Goal: Check status: Check status

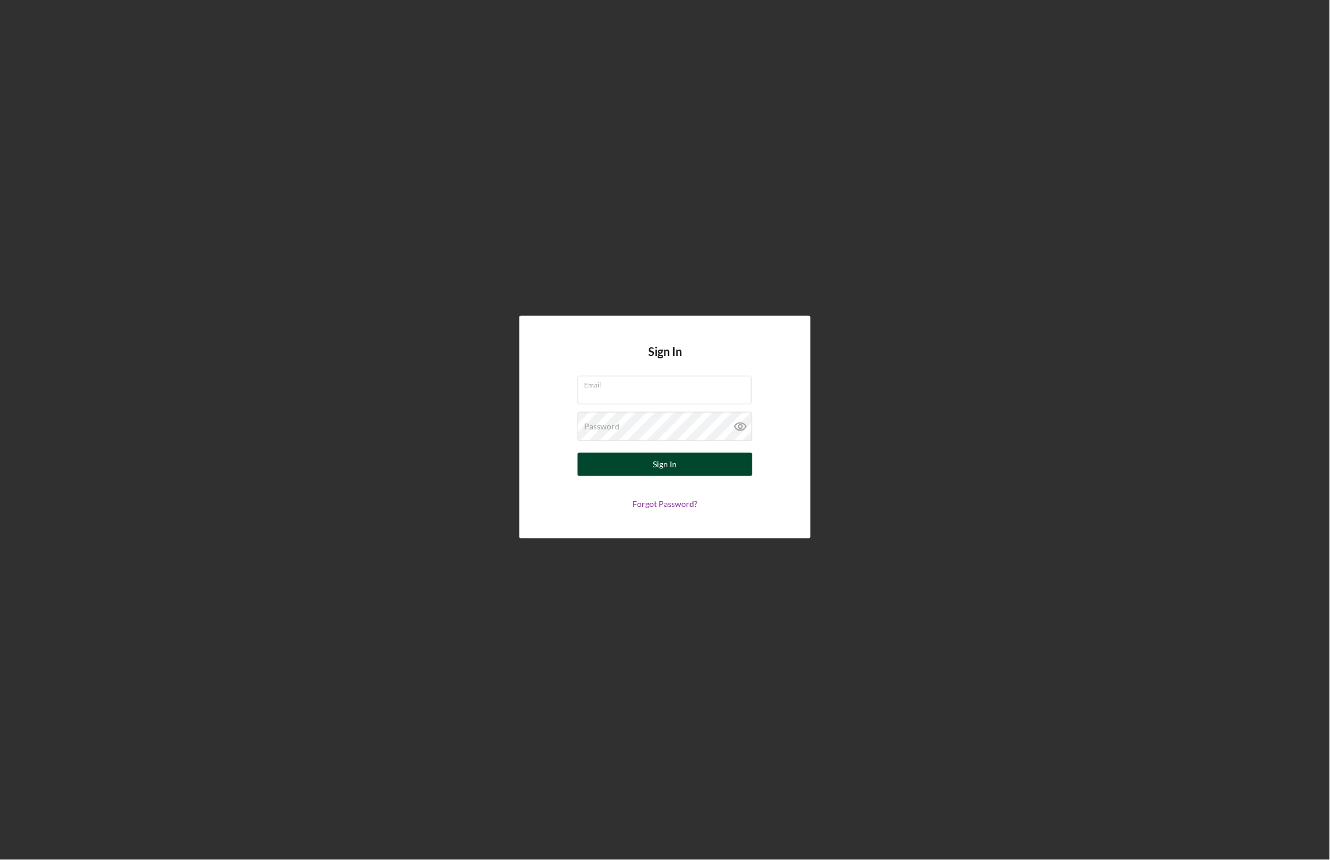
type input "mibrakt@jfsannarbor.org"
click at [654, 466] on div "Sign In" at bounding box center [665, 464] width 24 height 23
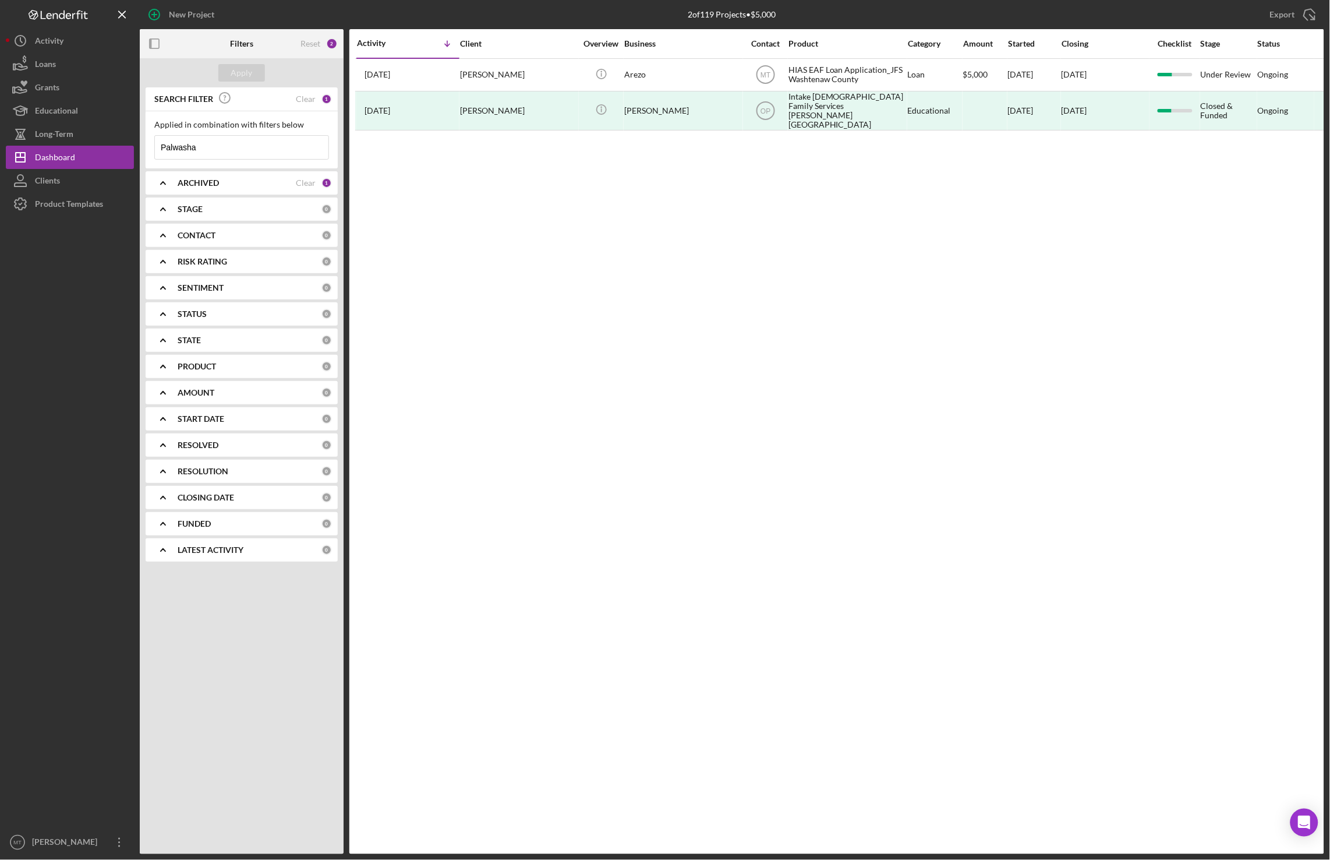
drag, startPoint x: 212, startPoint y: 149, endPoint x: 158, endPoint y: 147, distance: 53.6
click at [158, 147] on input "Palwasha" at bounding box center [242, 147] width 174 height 23
paste input "Haidari"
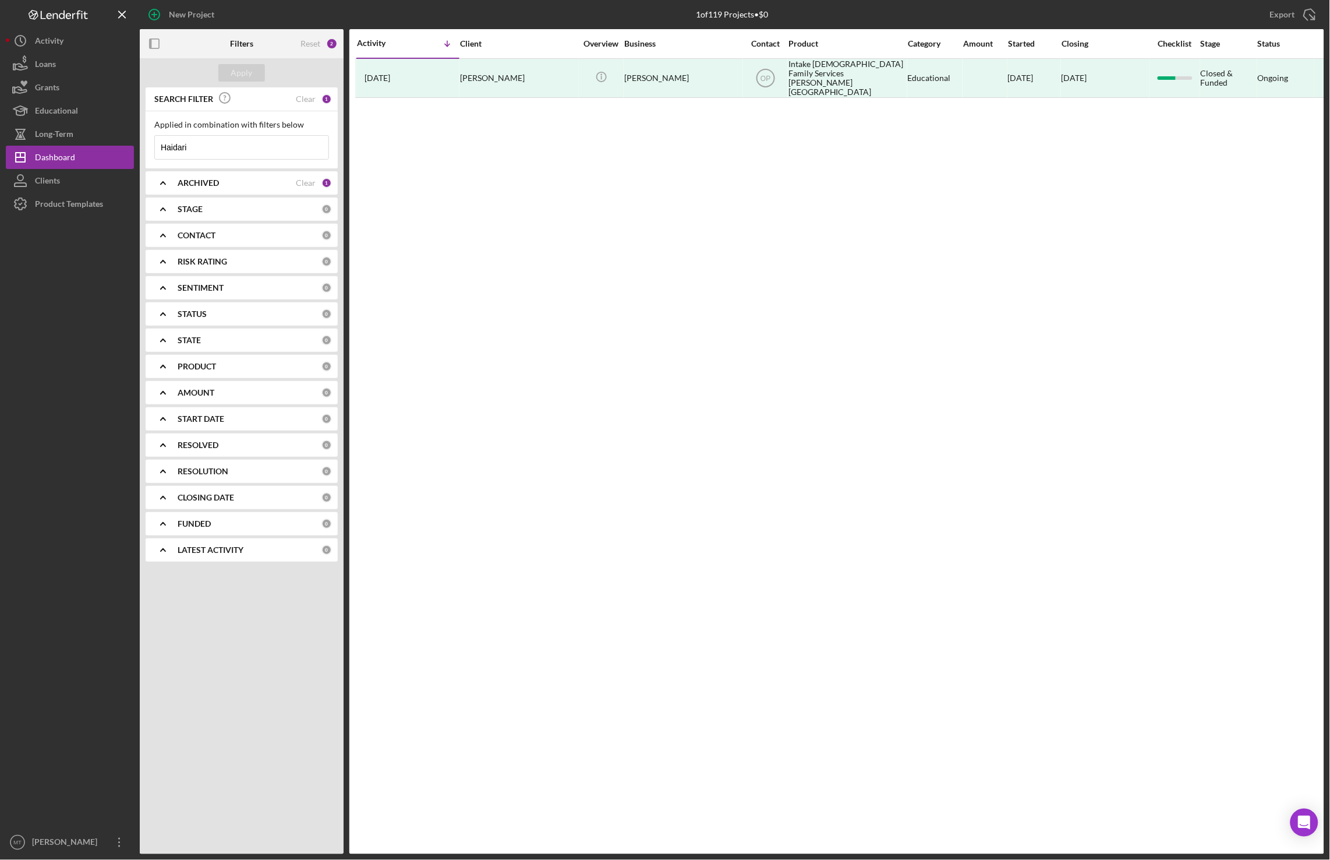
type input "Haidari"
click at [330, 234] on div "0" at bounding box center [326, 235] width 10 height 10
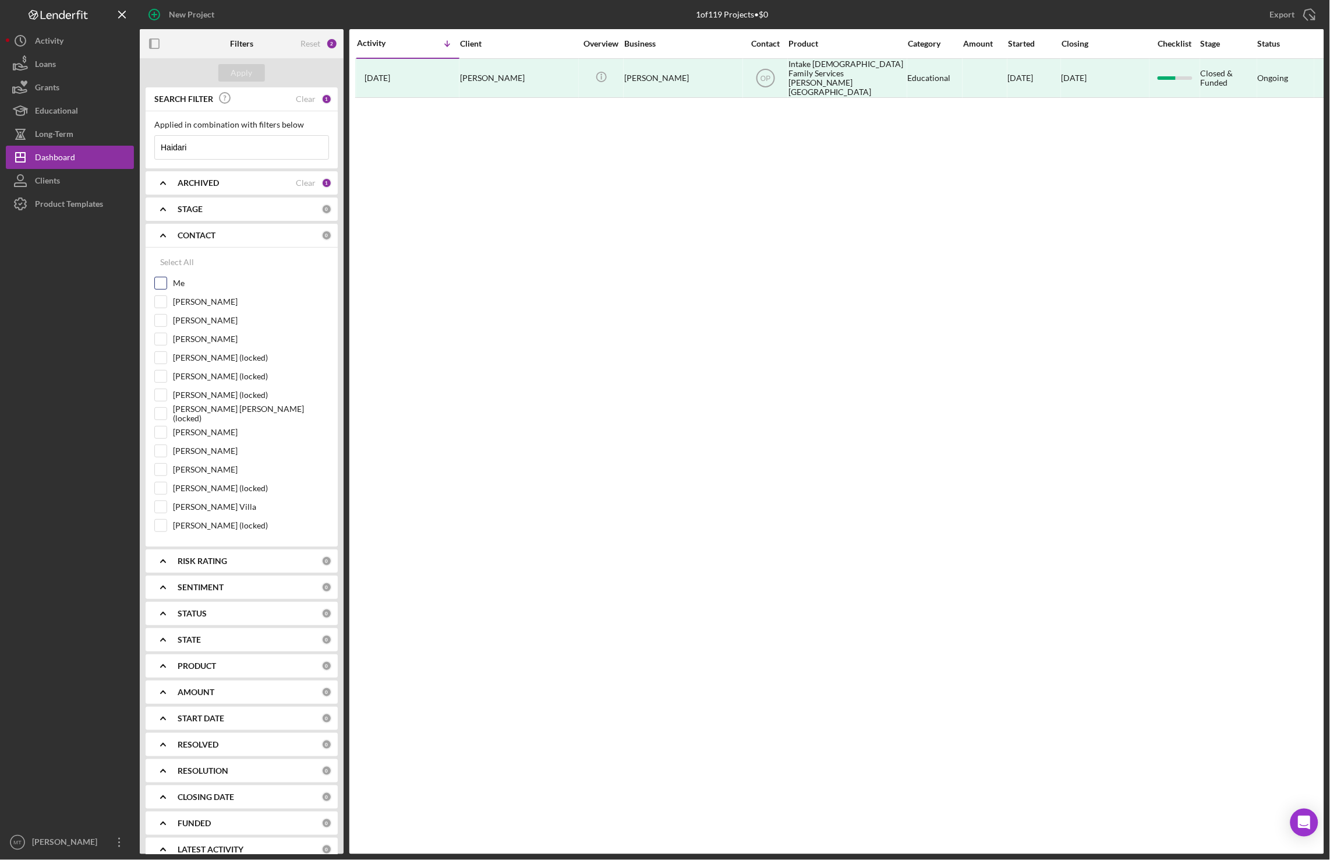
click at [156, 285] on input "Me" at bounding box center [161, 283] width 12 height 12
checkbox input "true"
click at [164, 513] on input "Brenda Montecinos Villa" at bounding box center [161, 507] width 12 height 12
checkbox input "true"
click at [163, 475] on input "Tiffany Dixon-McGuire" at bounding box center [161, 470] width 12 height 12
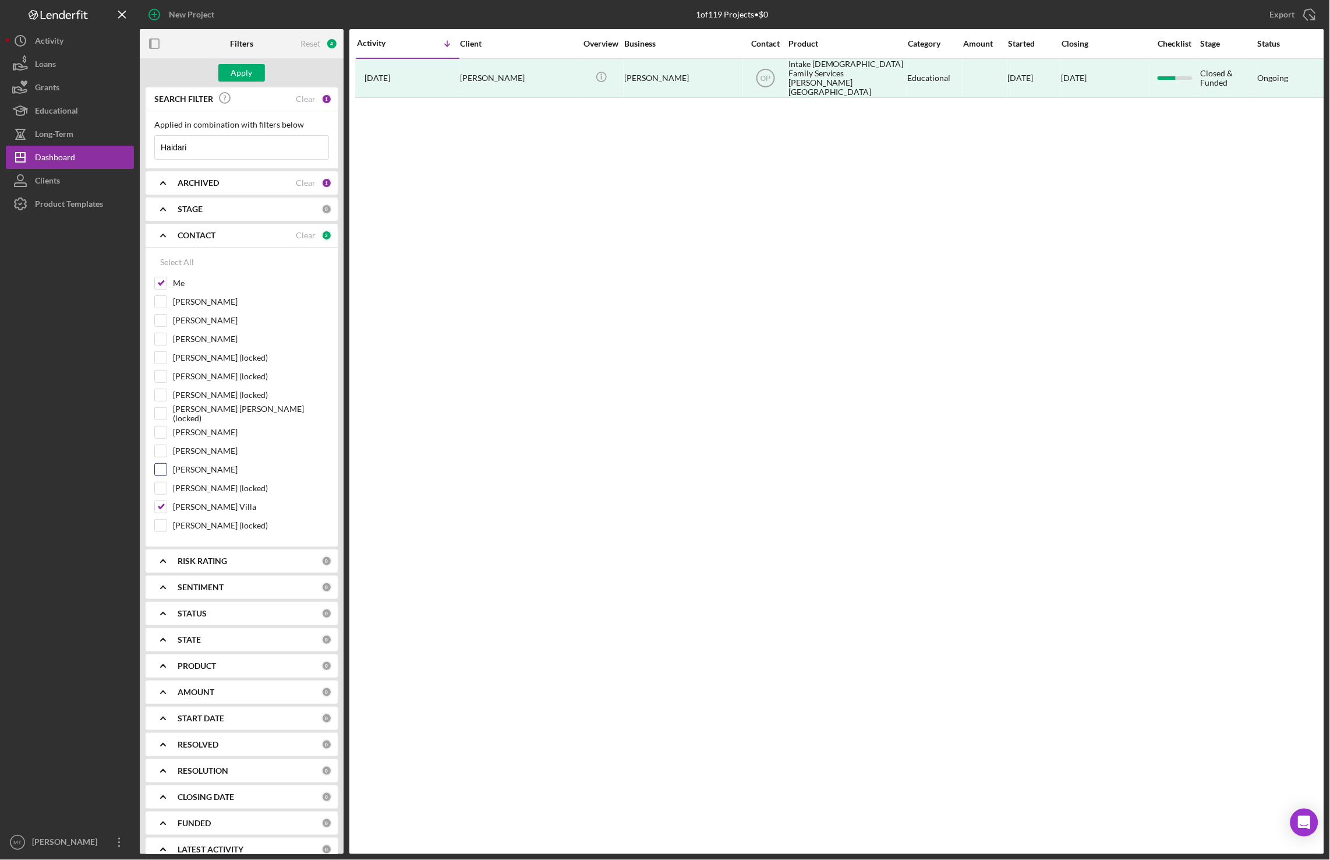
checkbox input "true"
click at [249, 71] on div "Apply" at bounding box center [242, 72] width 22 height 17
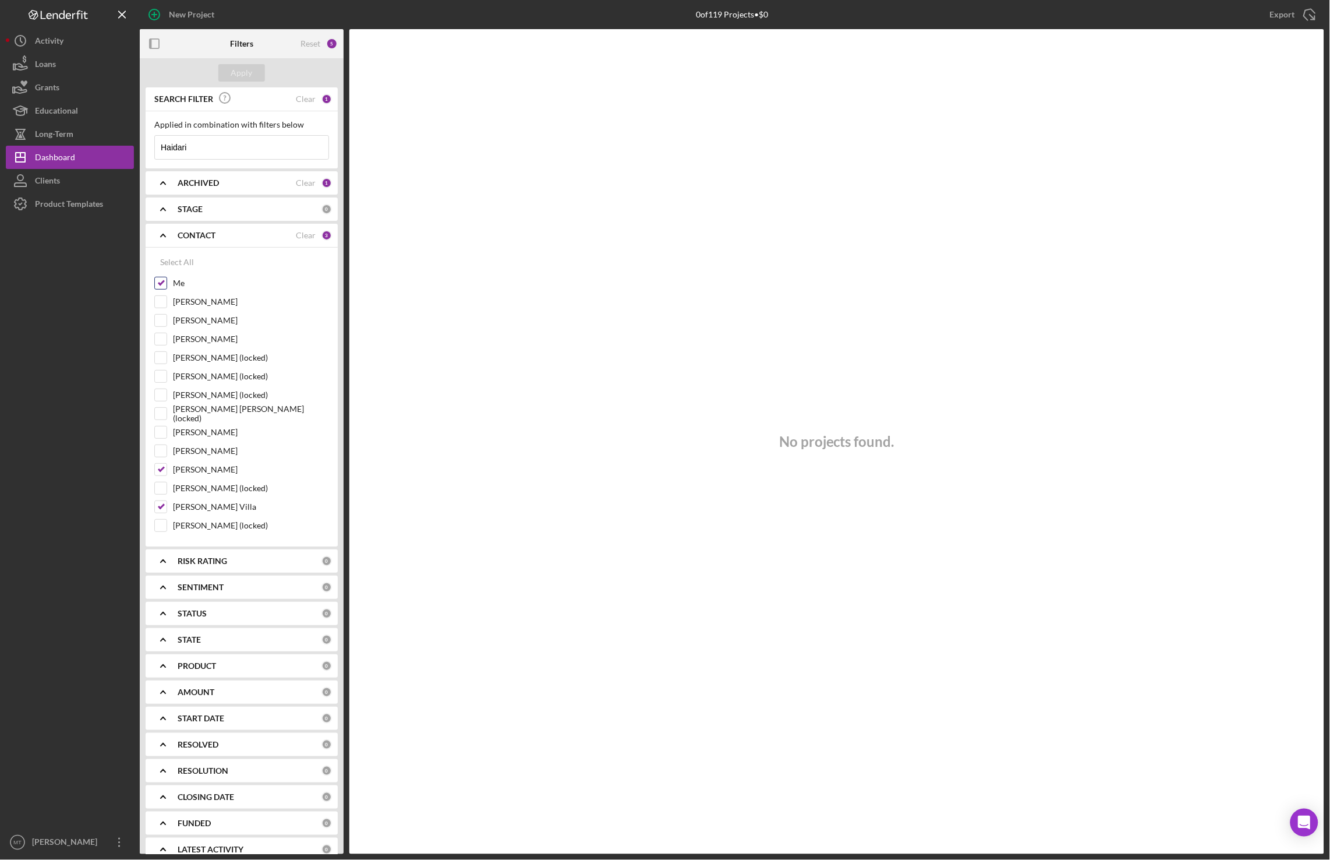
click at [162, 288] on input "Me" at bounding box center [161, 283] width 12 height 12
checkbox input "false"
click at [248, 76] on div "Apply" at bounding box center [242, 72] width 22 height 17
click at [158, 475] on input "Tiffany Dixon-McGuire" at bounding box center [161, 470] width 12 height 12
checkbox input "false"
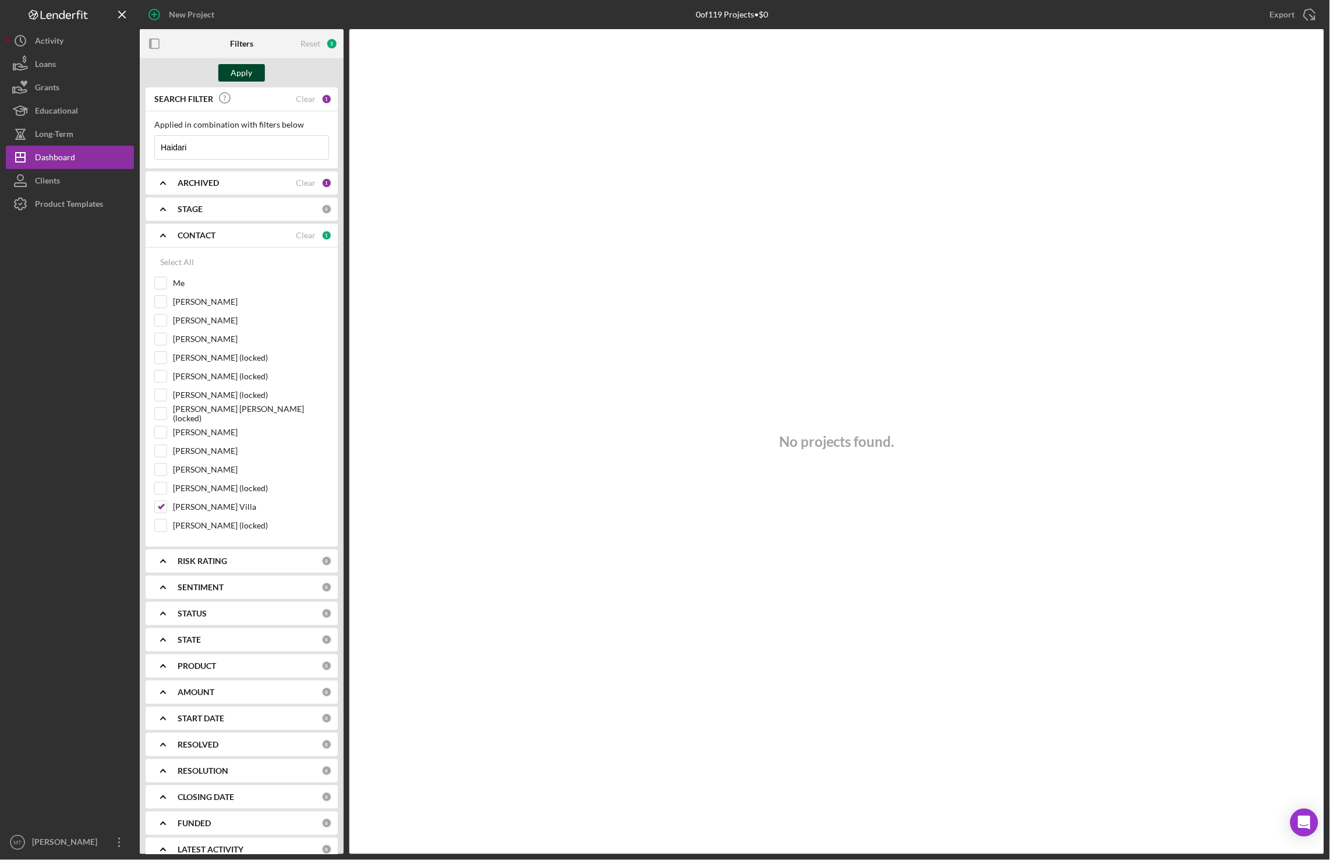
click at [244, 71] on div "Apply" at bounding box center [242, 72] width 22 height 17
click at [159, 513] on input "Brenda Montecinos Villa" at bounding box center [161, 507] width 12 height 12
checkbox input "false"
click at [159, 494] on input "Sandra Romero (locked)" at bounding box center [161, 488] width 12 height 12
checkbox input "true"
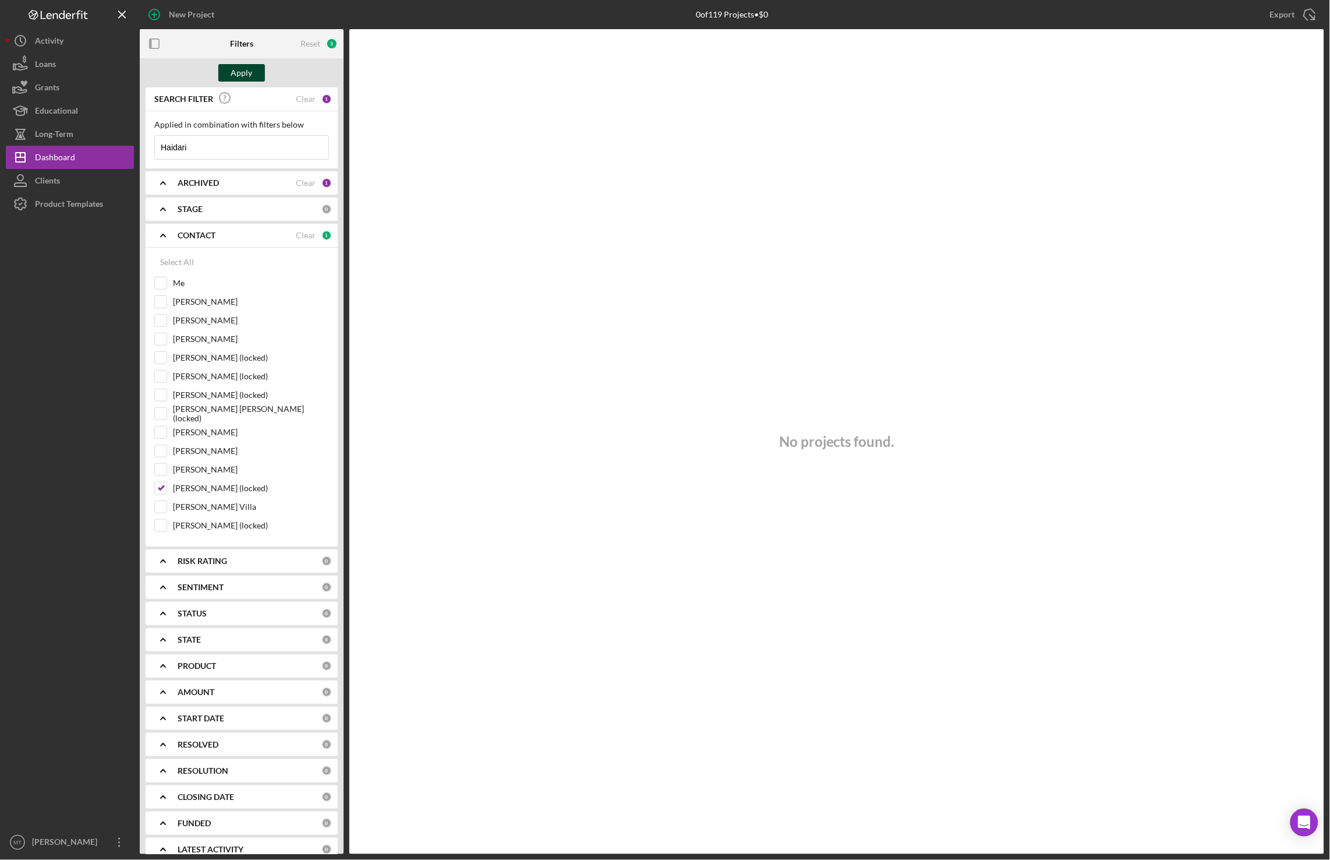
click at [249, 76] on div "Apply" at bounding box center [242, 72] width 22 height 17
click at [164, 307] on input "Phillip Bailey" at bounding box center [161, 302] width 12 height 12
click at [250, 77] on div "Apply" at bounding box center [242, 72] width 22 height 17
click at [164, 301] on input "Phillip Bailey" at bounding box center [161, 302] width 12 height 12
checkbox input "false"
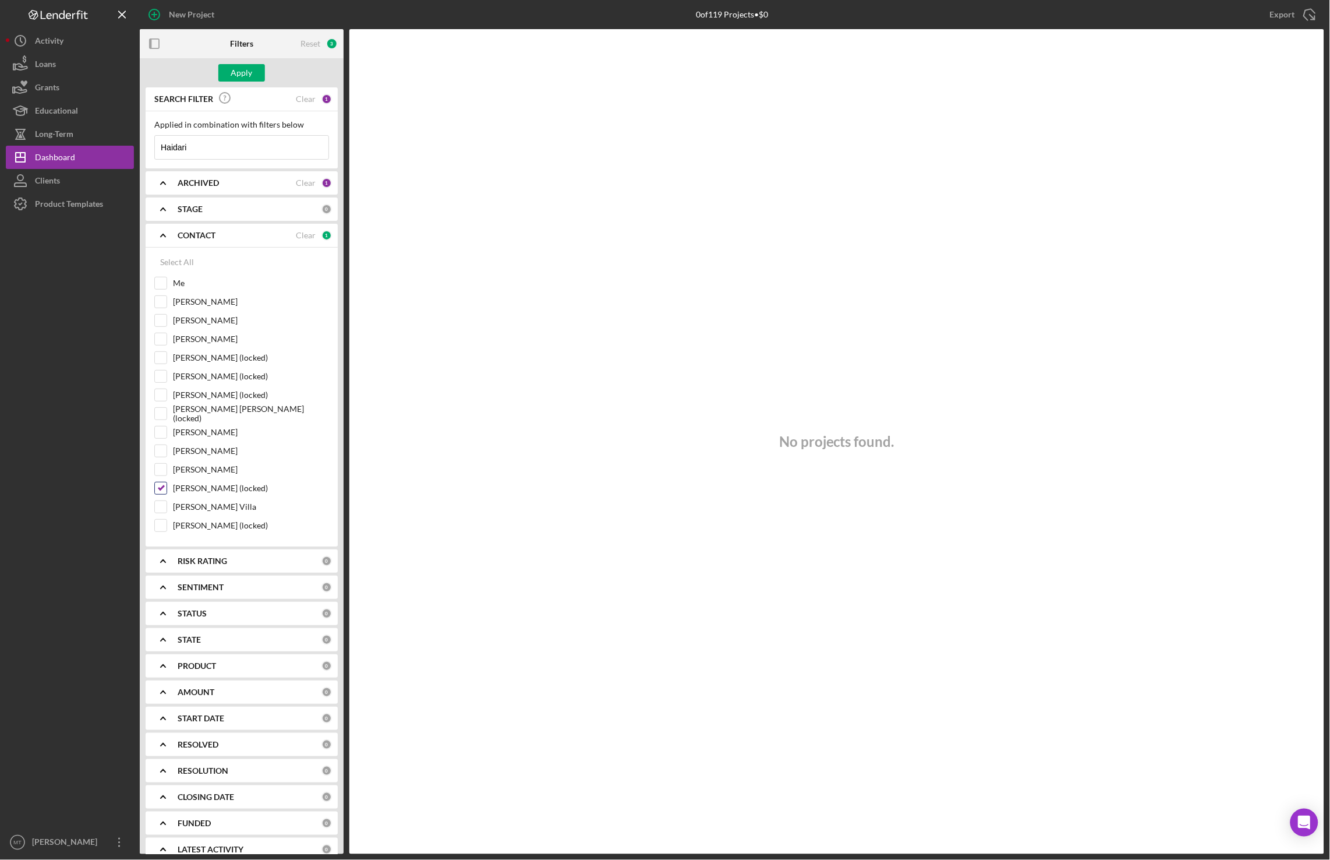
click at [156, 494] on input "Sandra Romero (locked)" at bounding box center [161, 488] width 12 height 12
checkbox input "false"
click at [244, 72] on div "Apply" at bounding box center [242, 72] width 22 height 17
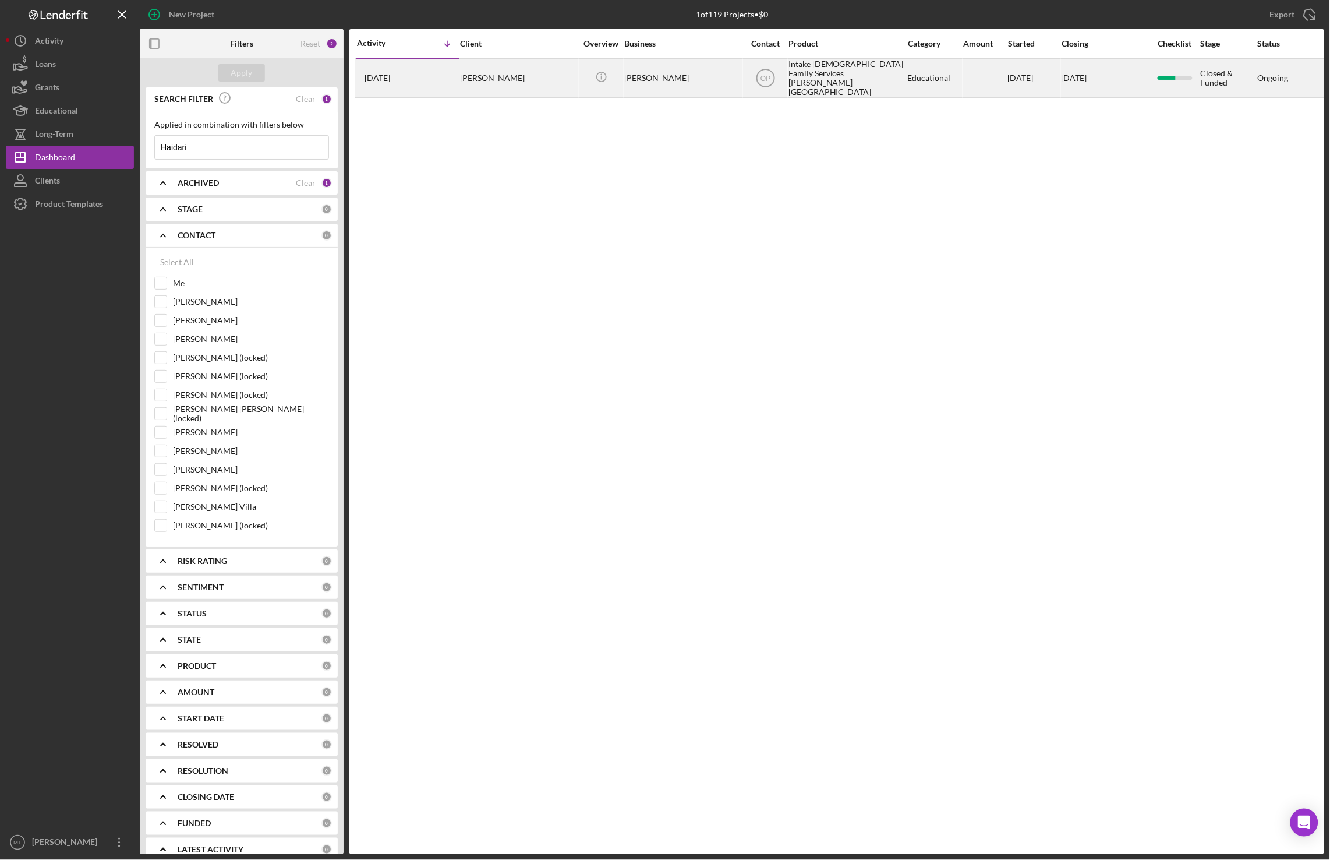
click at [816, 71] on div "Intake Jewish Family Services Ann Arbor" at bounding box center [847, 77] width 116 height 37
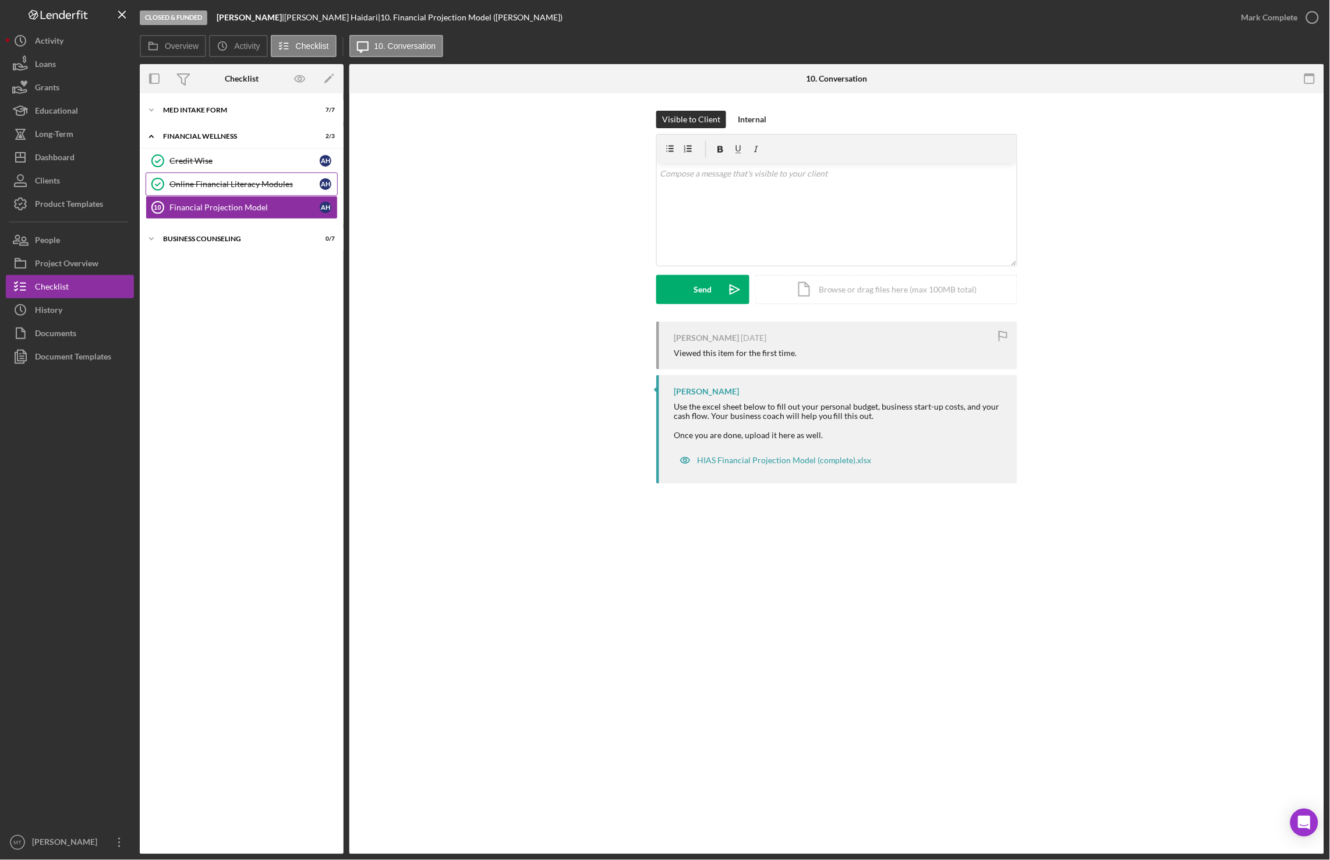
click at [241, 179] on link "Online Financial Literacy Modules Online Financial Literacy Modules A H" at bounding box center [242, 183] width 192 height 23
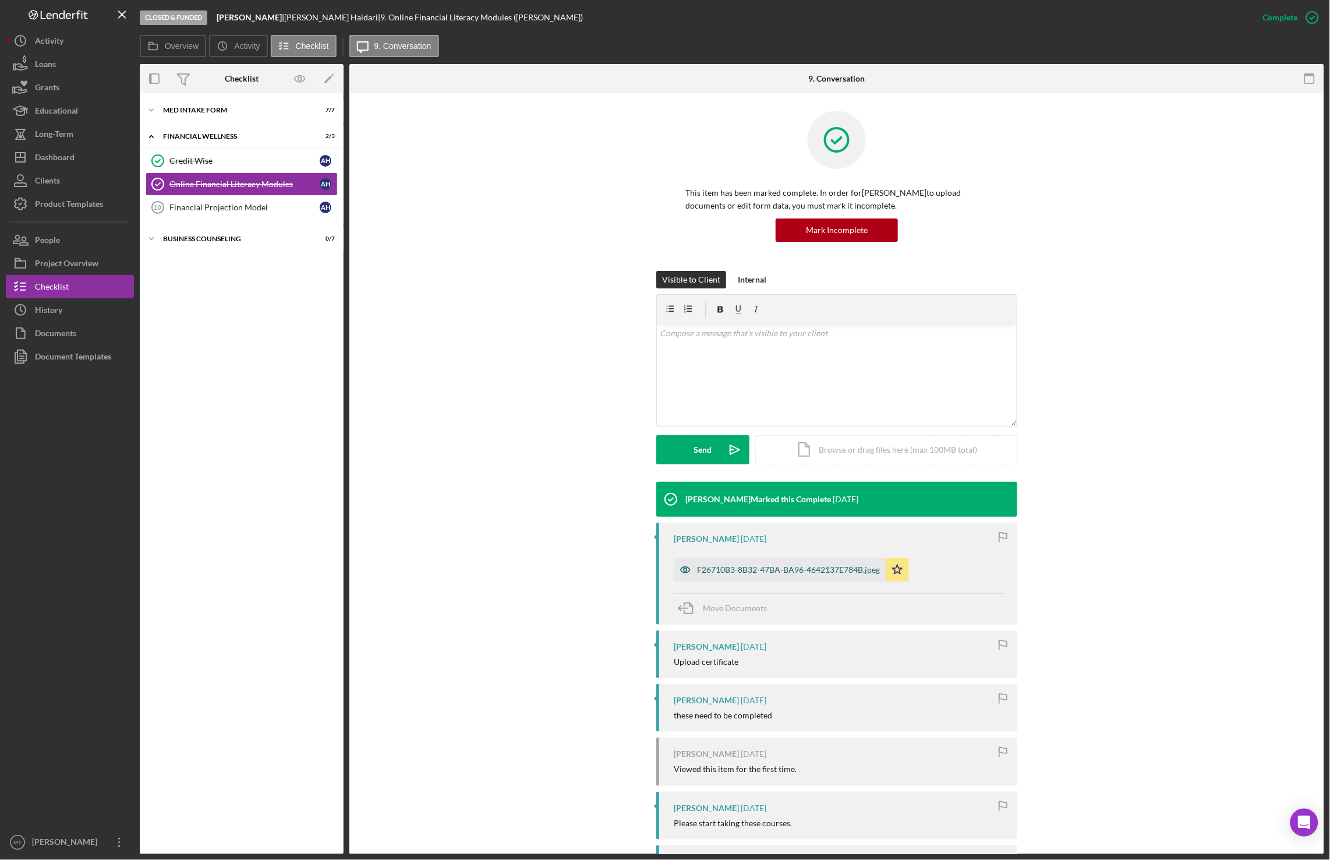
click at [776, 573] on div "F26710B3-8B32-47BA-BA96-4642137E784B.jpeg" at bounding box center [788, 569] width 183 height 9
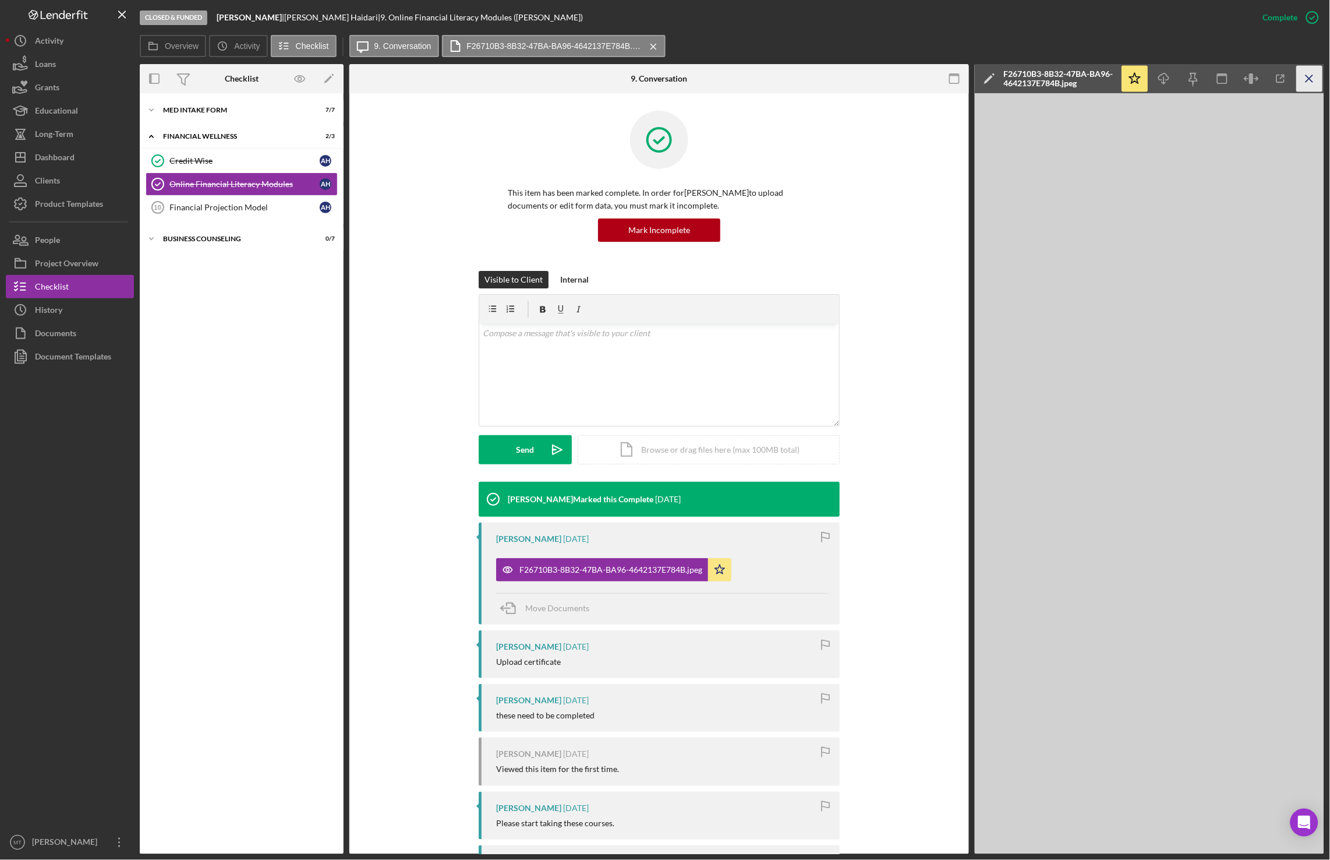
click at [1305, 80] on icon "Icon/Menu Close" at bounding box center [1310, 79] width 26 height 26
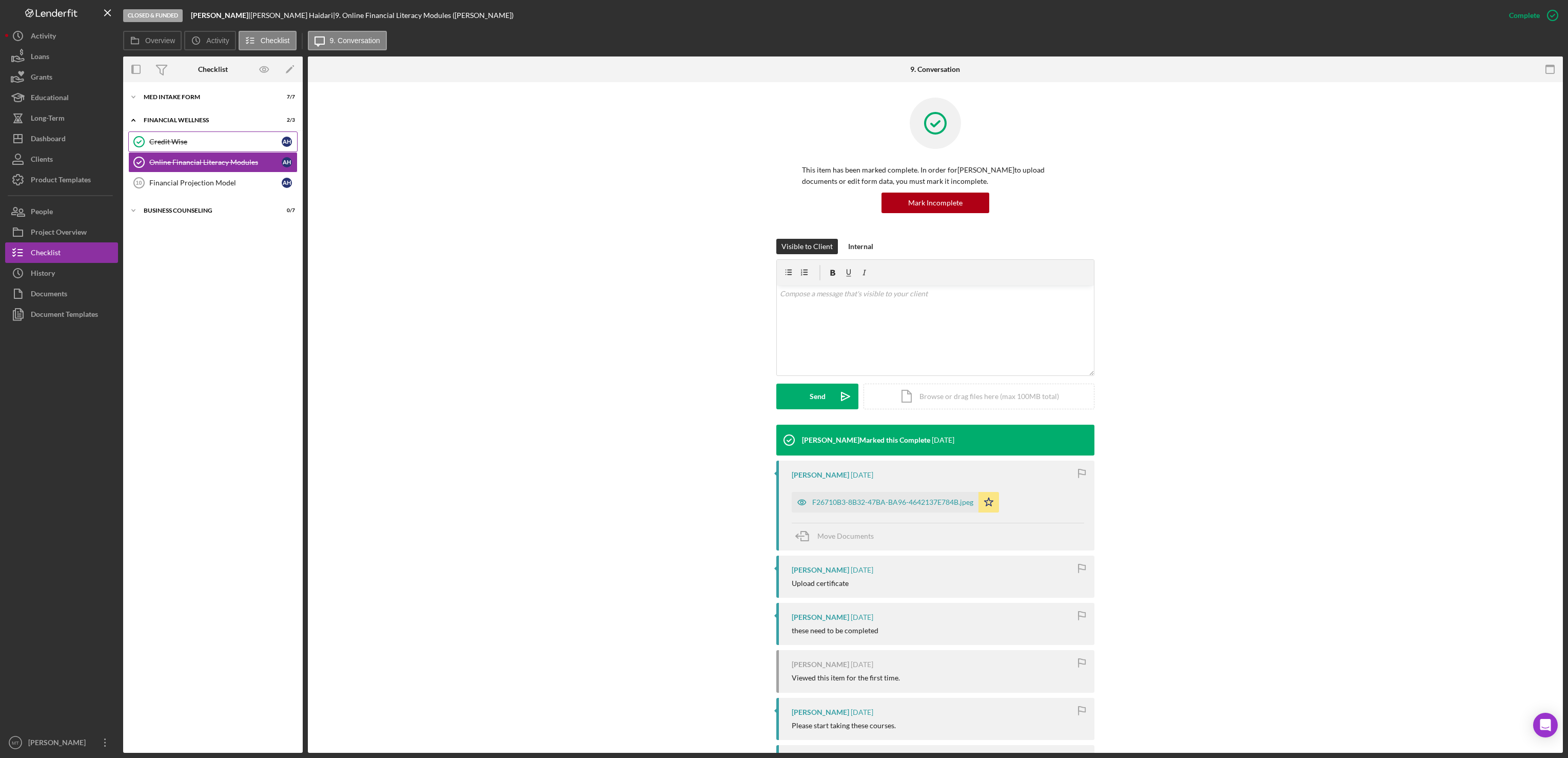
click at [191, 144] on div "Credit Wise" at bounding box center [215, 141] width 132 height 8
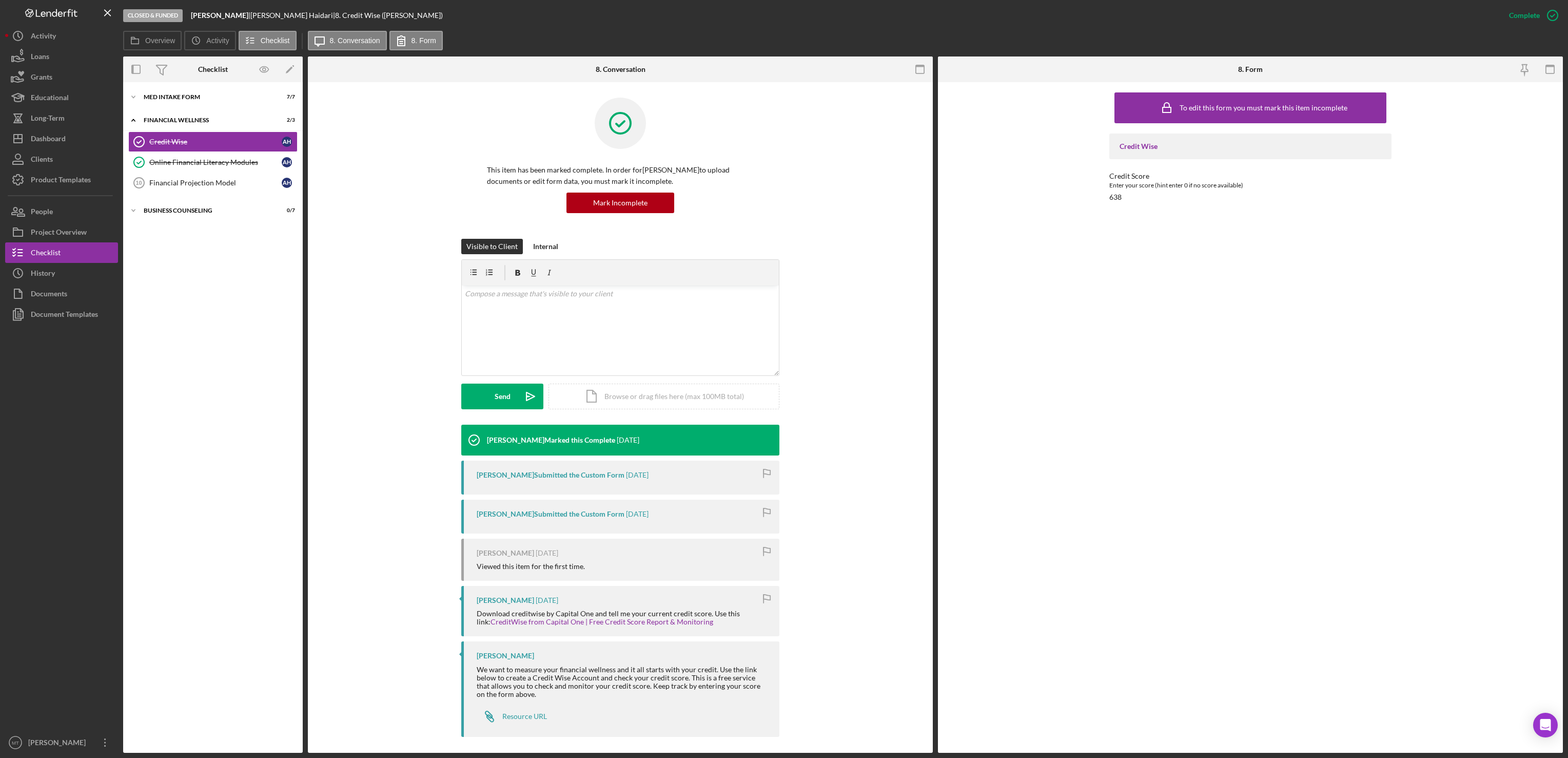
click at [554, 513] on div "Ali Ahmad Haidari Submitted the Custom Form" at bounding box center [551, 513] width 148 height 8
click at [561, 466] on div "Odell Palacio Submitted the Custom Form 2 years ago" at bounding box center [620, 477] width 318 height 33
click at [560, 474] on div "Odell Palacio Submitted the Custom Form" at bounding box center [551, 474] width 148 height 8
